Goal: Information Seeking & Learning: Learn about a topic

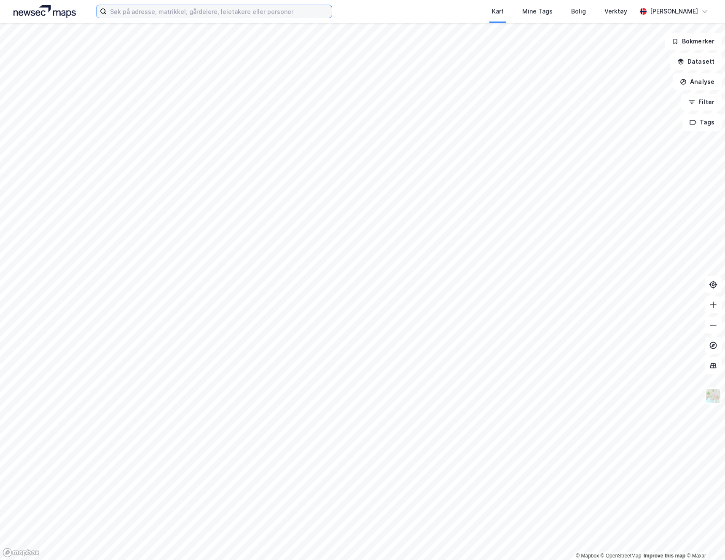
click at [215, 13] on input at bounding box center [219, 11] width 225 height 13
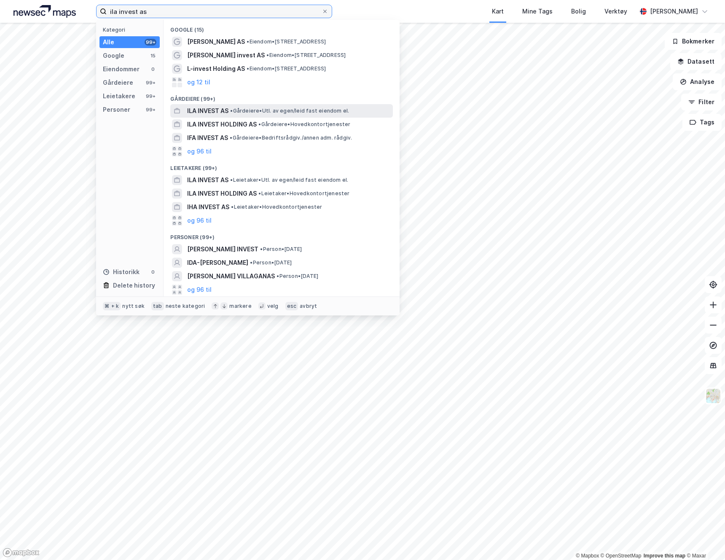
type input "ila invest as"
click at [231, 108] on span "•" at bounding box center [231, 111] width 3 height 6
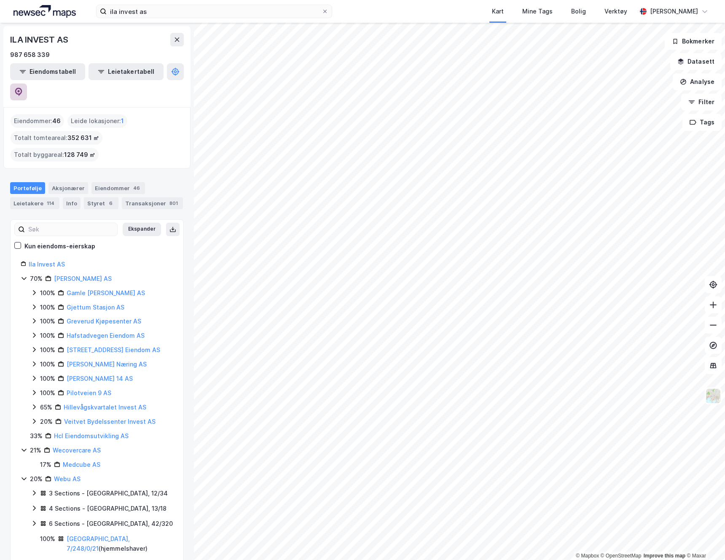
click at [22, 88] on icon at bounding box center [18, 92] width 7 height 8
